Goal: Task Accomplishment & Management: Manage account settings

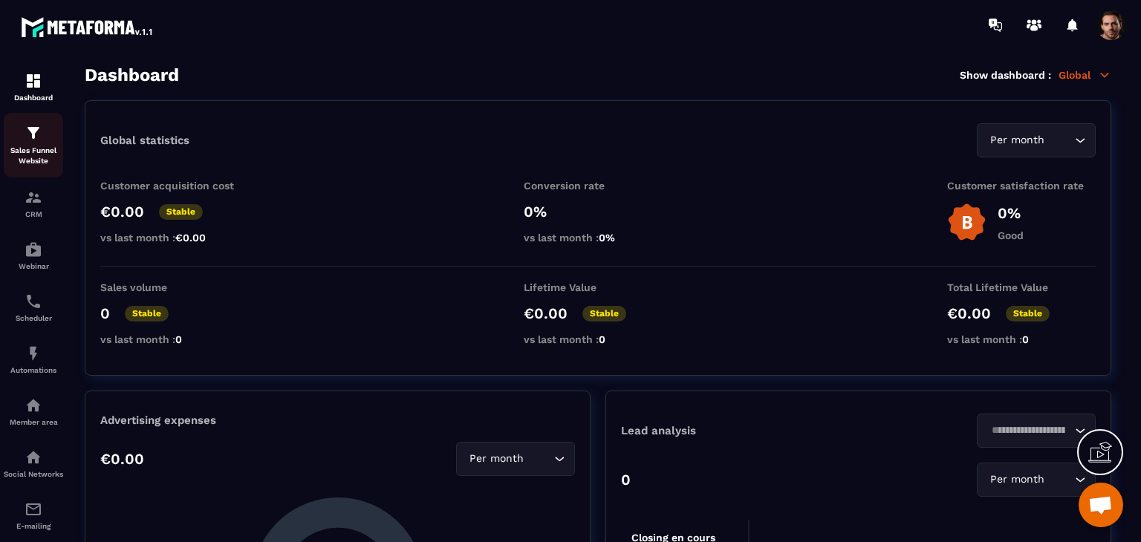
click at [37, 141] on img at bounding box center [34, 133] width 18 height 18
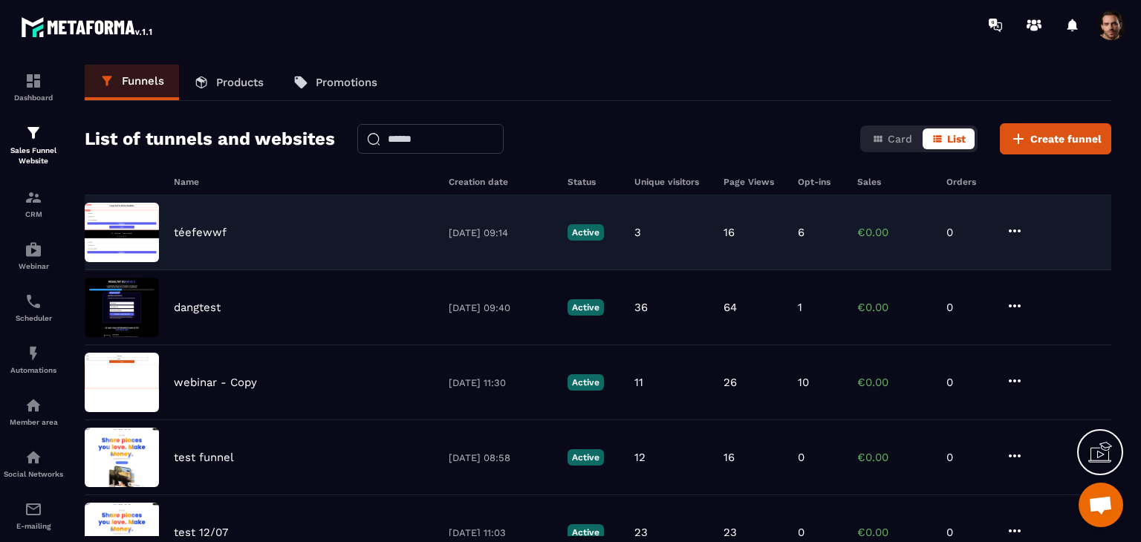
click at [800, 224] on div "téefewwf [DATE] 09:14 Active 3 16 6 €0.00 0" at bounding box center [598, 232] width 1027 height 75
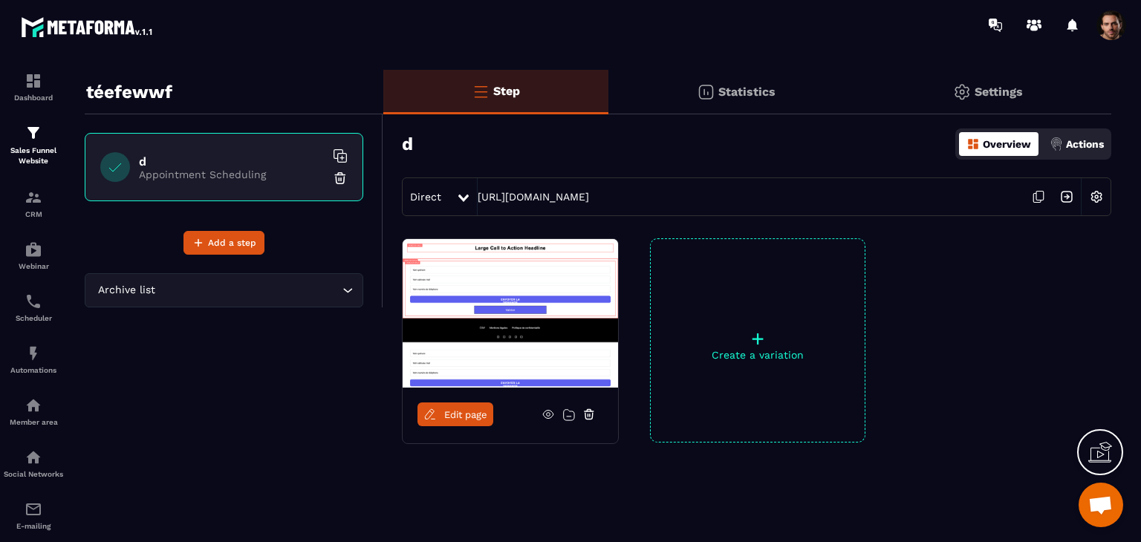
scroll to position [27, 0]
click at [1073, 149] on p "Actions" at bounding box center [1085, 144] width 38 height 12
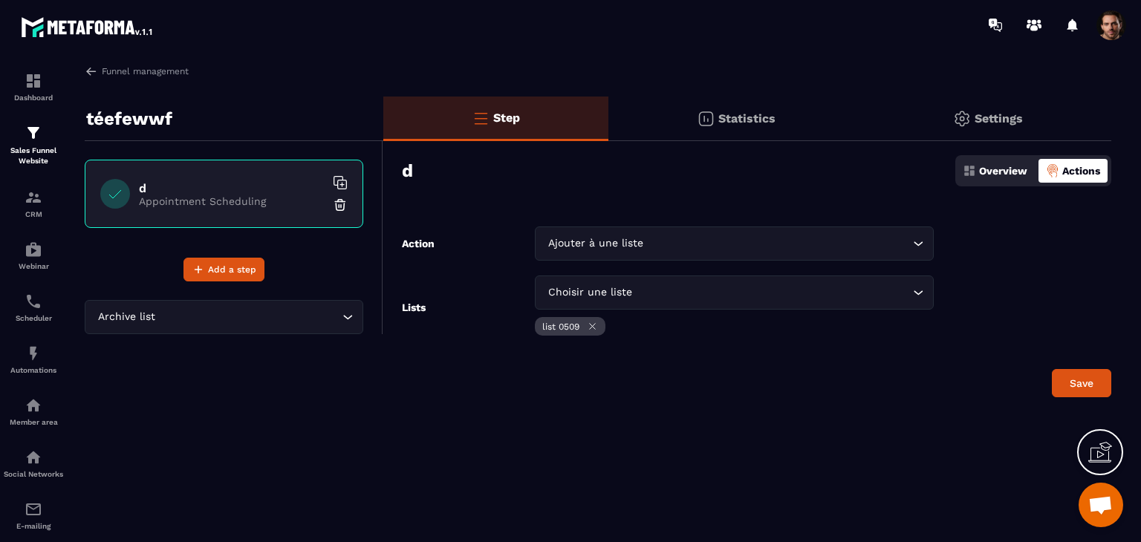
scroll to position [0, 0]
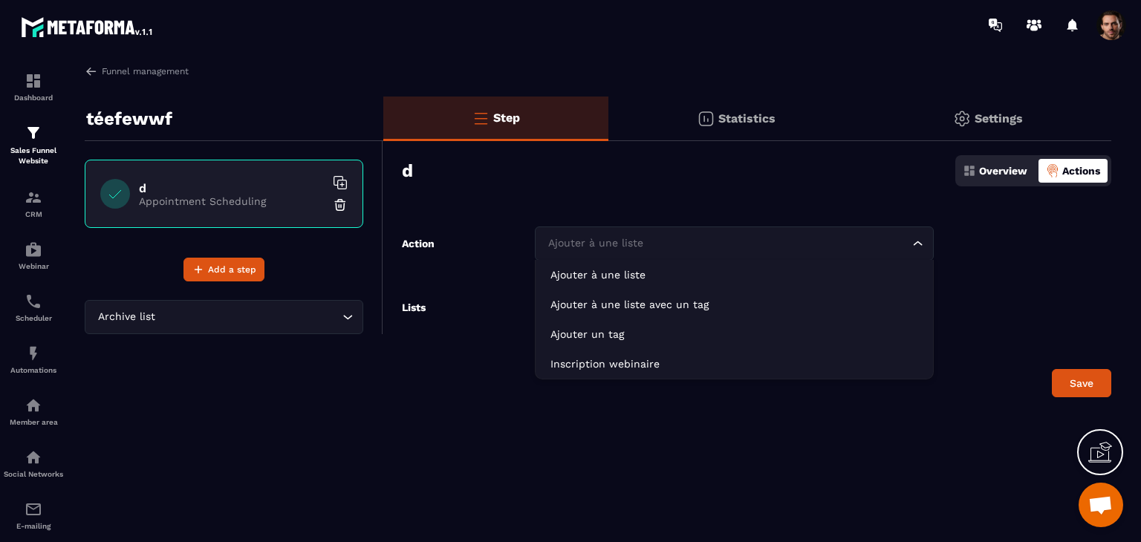
click at [694, 244] on input "Search for option" at bounding box center [727, 244] width 365 height 16
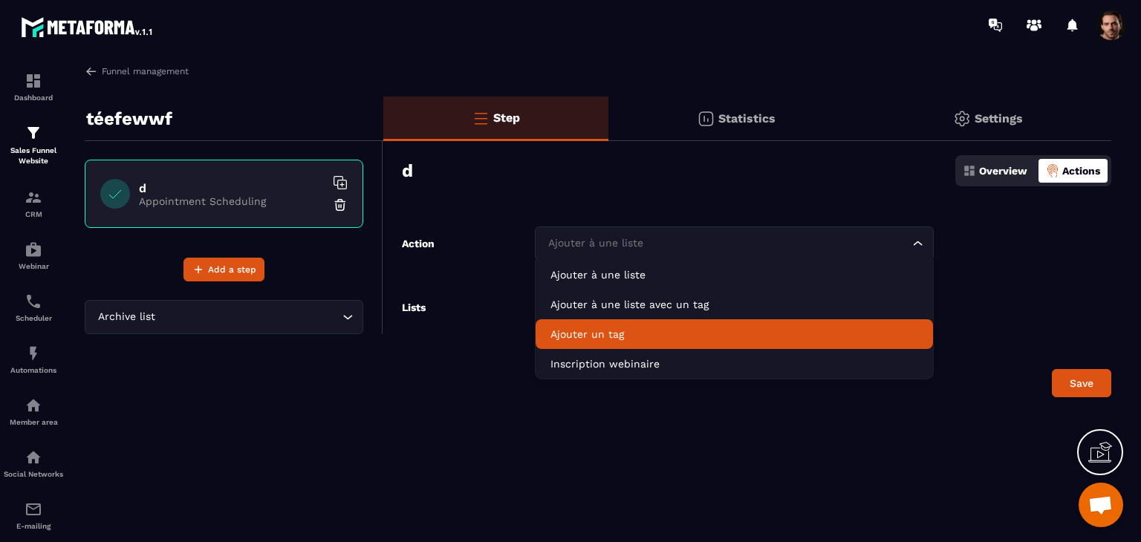
click at [714, 334] on p "Ajouter un tag" at bounding box center [735, 334] width 368 height 15
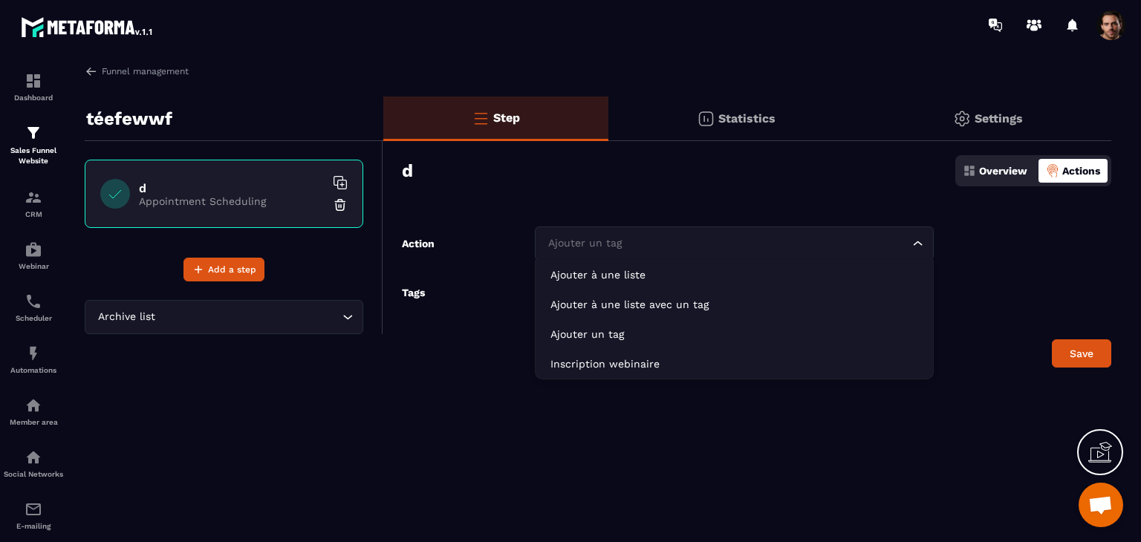
click at [699, 247] on input "Search for option" at bounding box center [727, 244] width 365 height 16
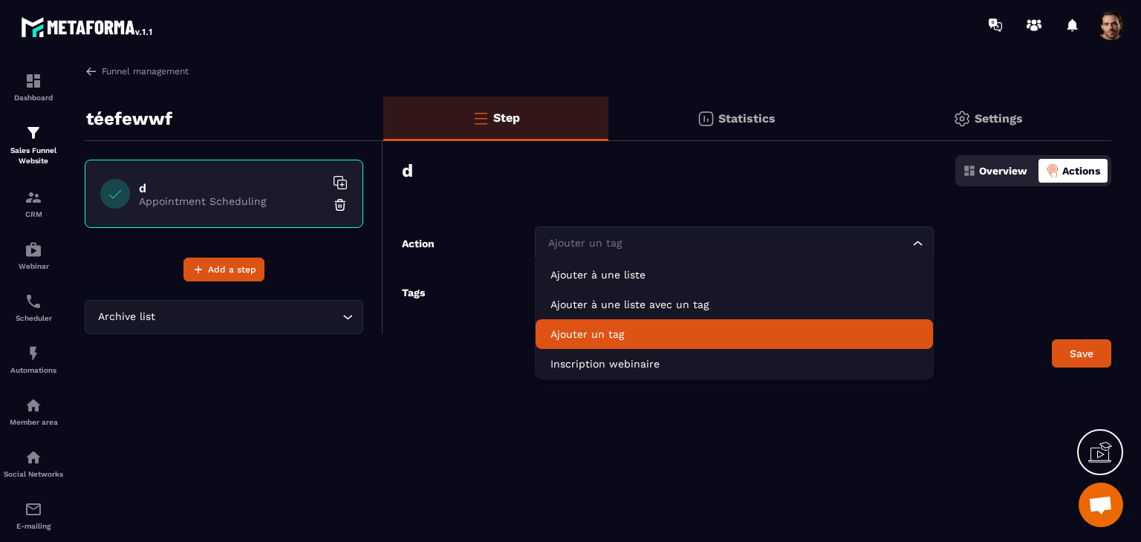
click at [656, 341] on p "Ajouter un tag" at bounding box center [735, 334] width 368 height 15
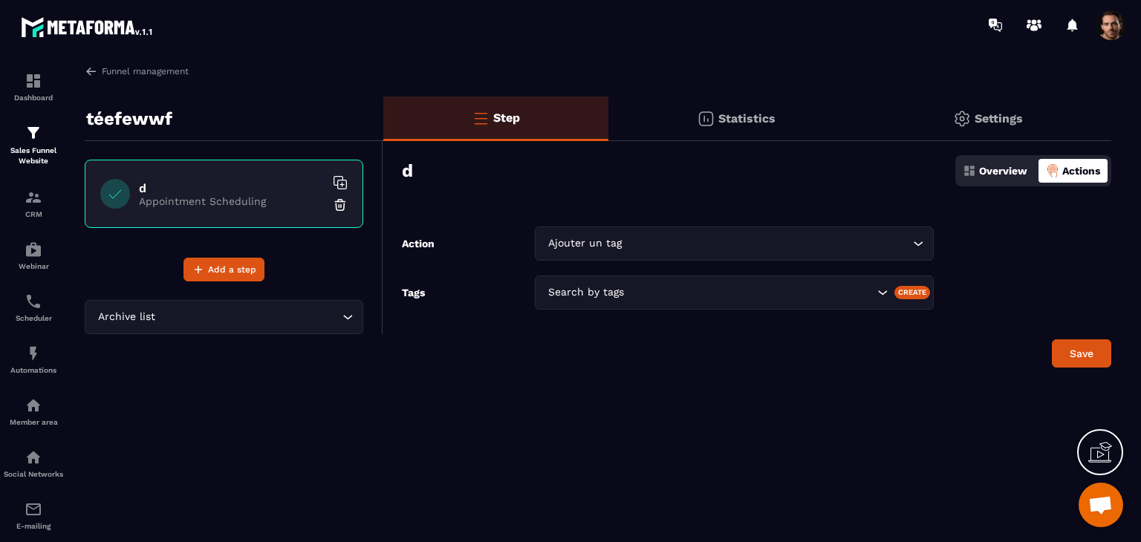
click at [652, 301] on div "Search by tags" at bounding box center [734, 293] width 399 height 34
click at [643, 373] on div "Step Statistics Settings d Overview Actions Action Ajouter un tag Loading... Ta…" at bounding box center [747, 247] width 728 height 301
click at [44, 208] on div "CRM" at bounding box center [33, 204] width 59 height 30
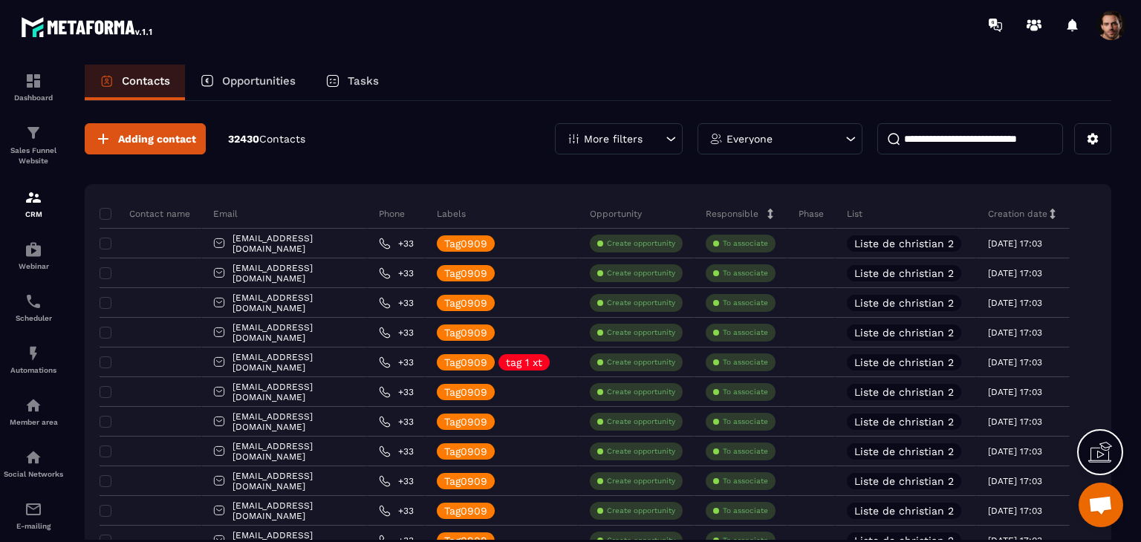
click at [650, 136] on div "More filters" at bounding box center [619, 138] width 128 height 31
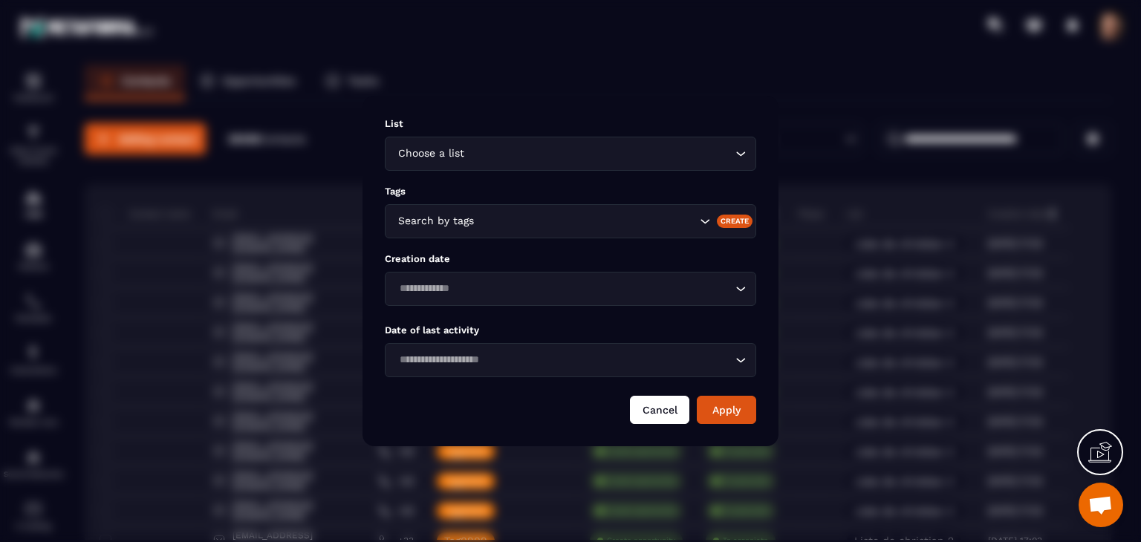
click at [650, 401] on button "Cancel" at bounding box center [659, 410] width 59 height 28
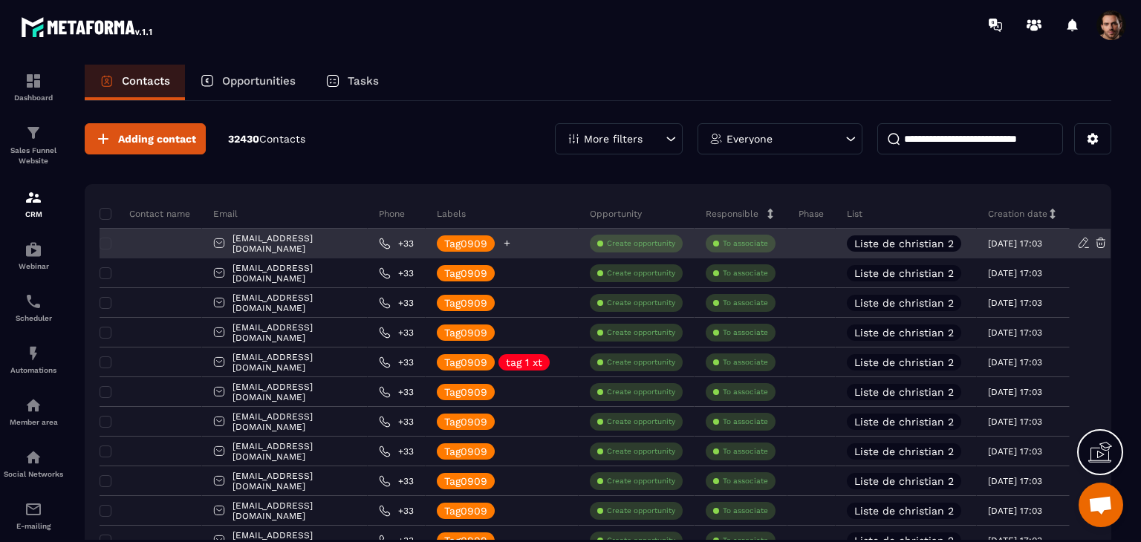
click at [511, 242] on icon at bounding box center [508, 244] width 6 height 6
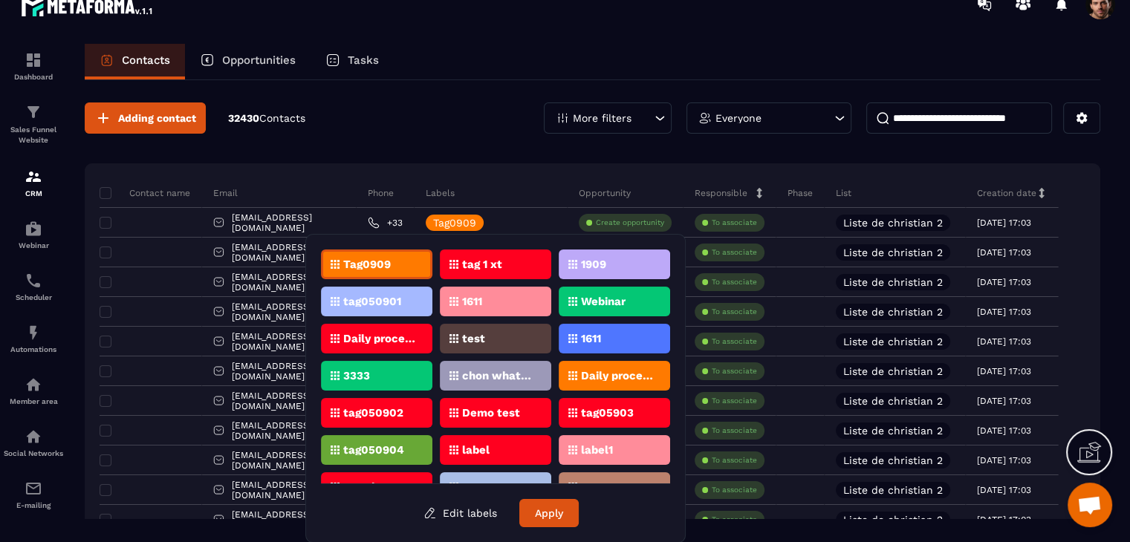
scroll to position [23, 0]
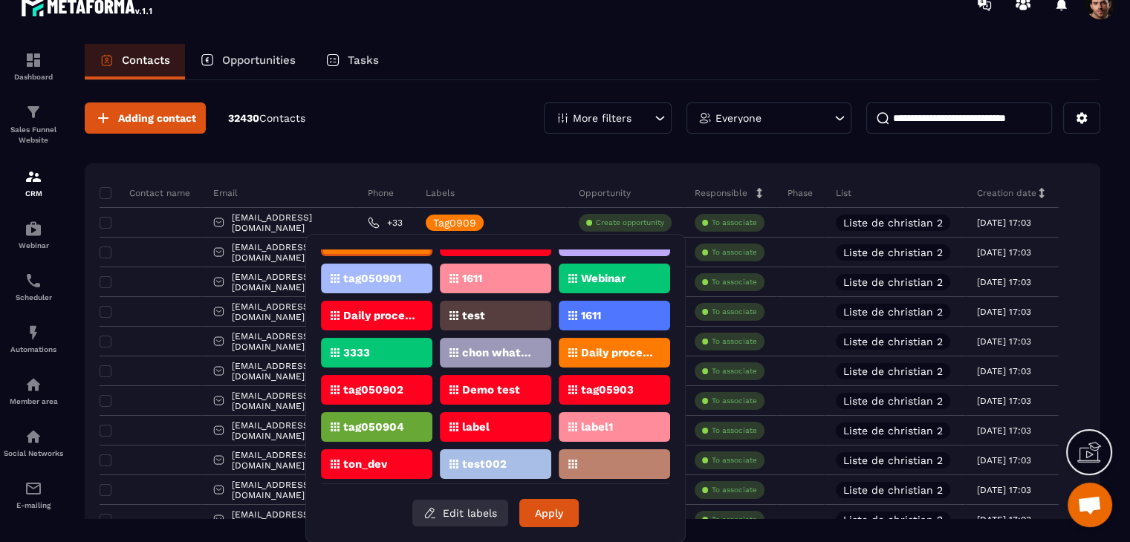
click at [473, 516] on button "Edit labels" at bounding box center [460, 513] width 96 height 27
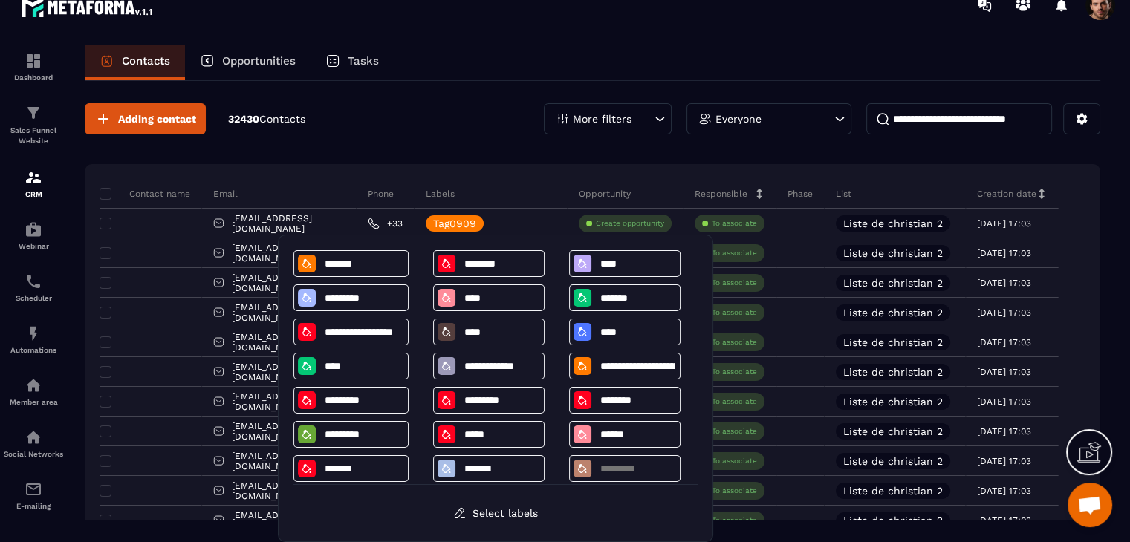
scroll to position [42, 0]
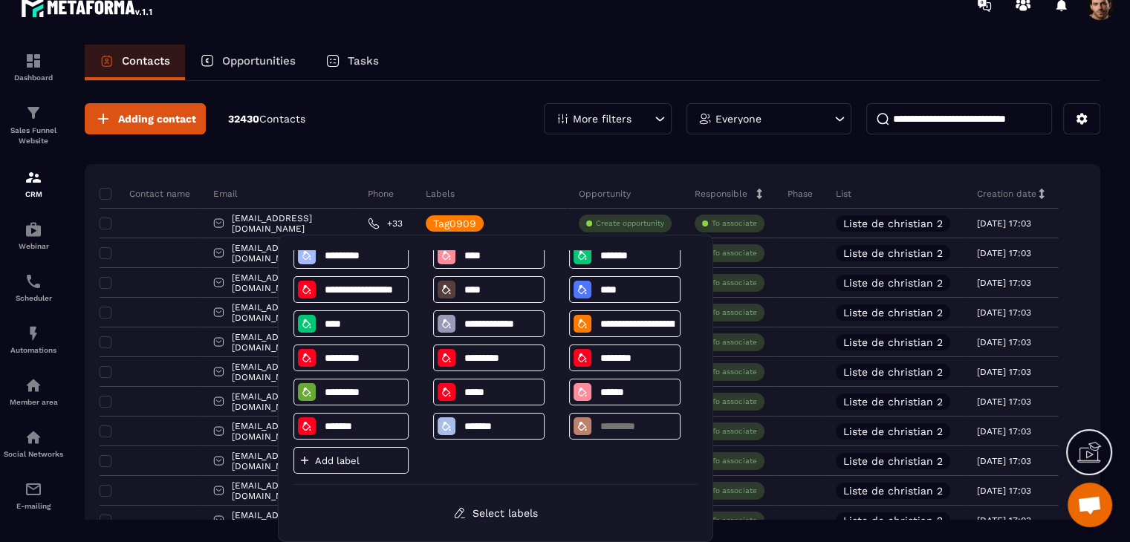
click at [542, 128] on div "Adding contact 32430 Contacts More filters Everyone" at bounding box center [593, 118] width 1016 height 31
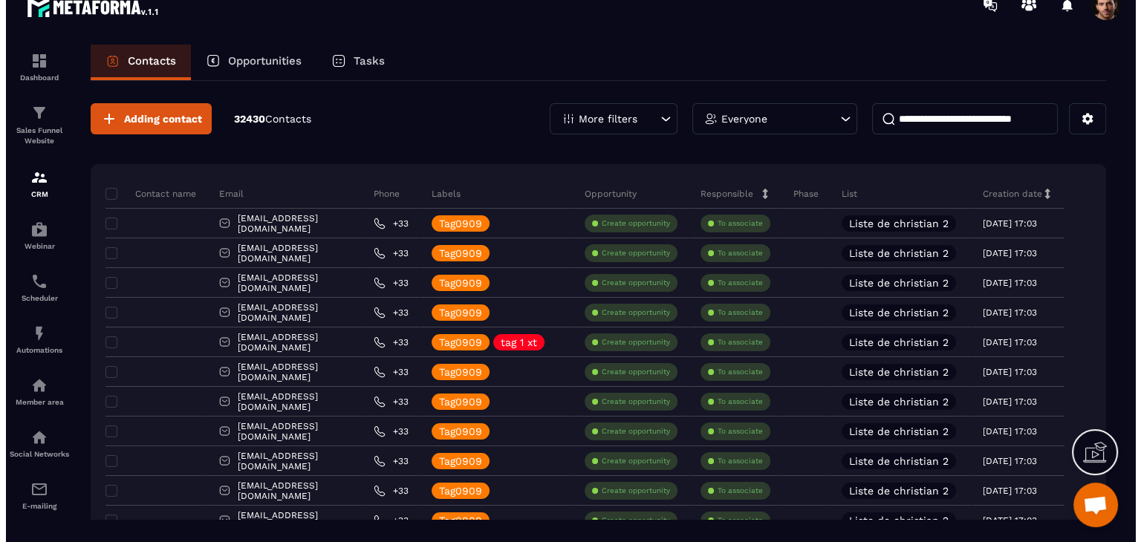
scroll to position [0, 0]
